Goal: Task Accomplishment & Management: Manage account settings

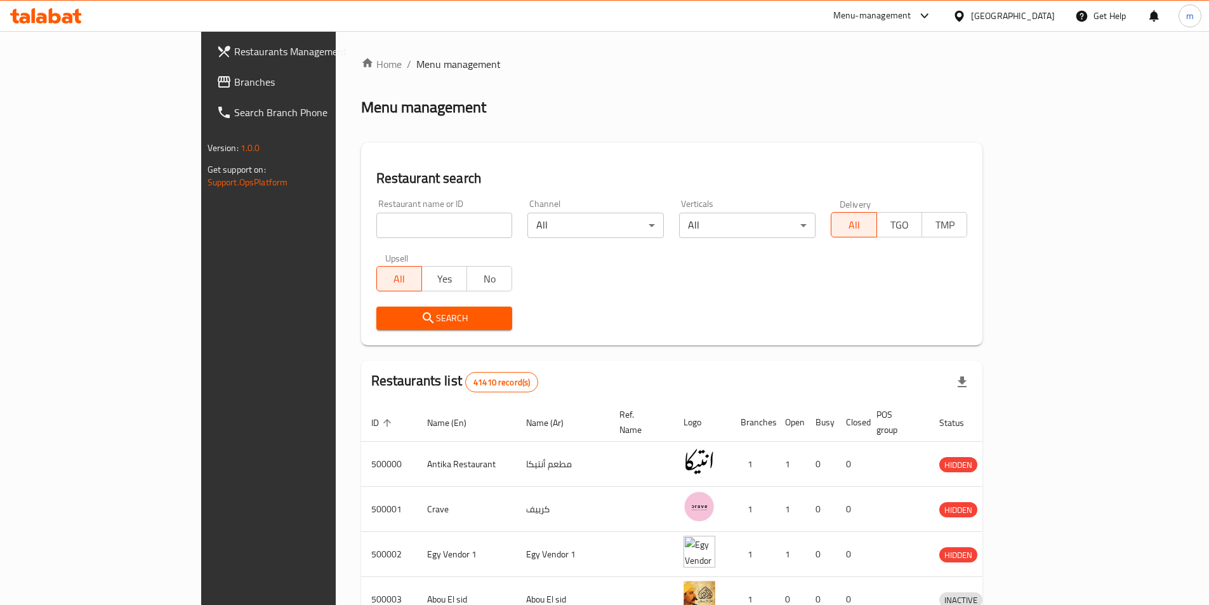
click at [1027, 8] on div "[GEOGRAPHIC_DATA]" at bounding box center [1003, 16] width 122 height 30
click at [1037, 17] on div "[GEOGRAPHIC_DATA]" at bounding box center [1013, 16] width 84 height 14
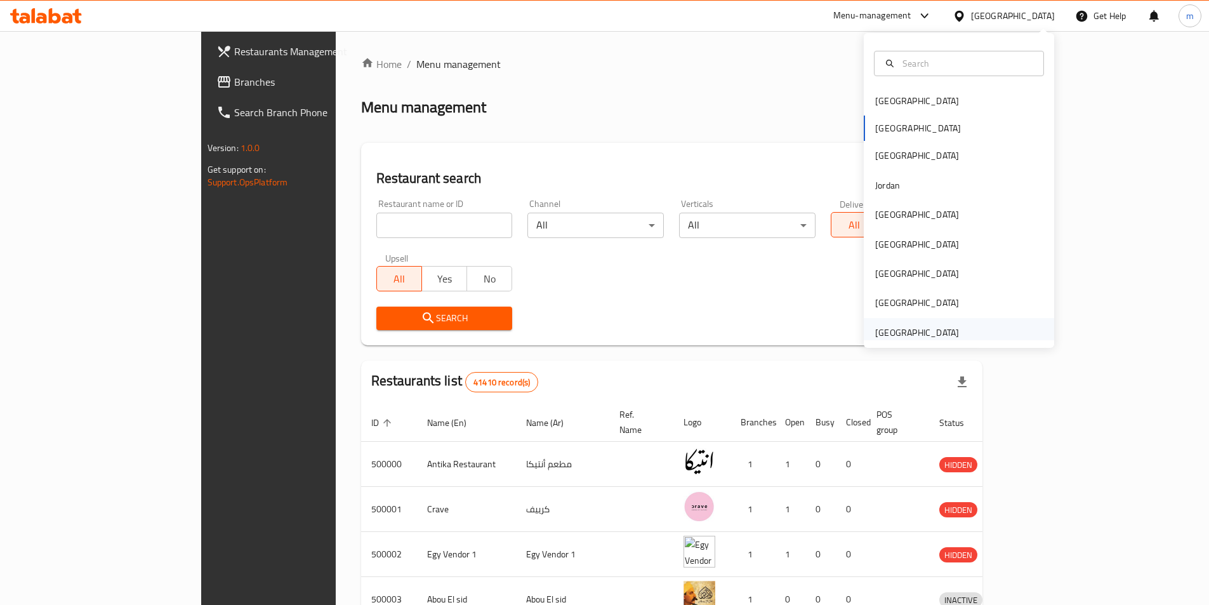
click at [921, 333] on div "[GEOGRAPHIC_DATA]" at bounding box center [917, 333] width 84 height 14
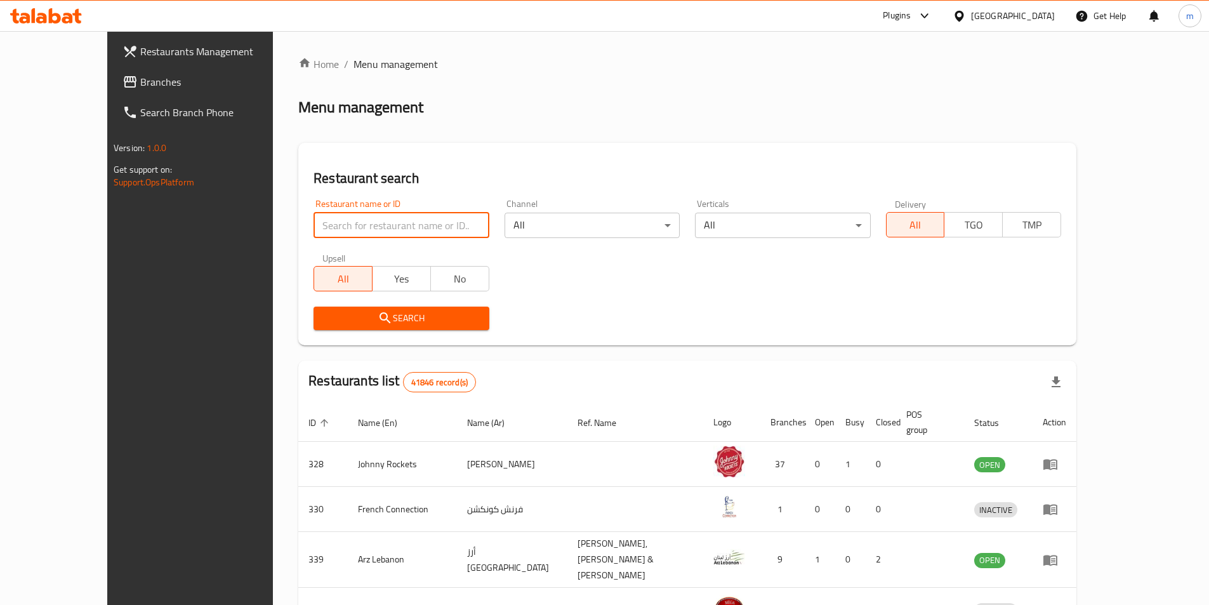
click at [359, 226] on input "search" at bounding box center [400, 225] width 175 height 25
paste input "702560"
type input "702560"
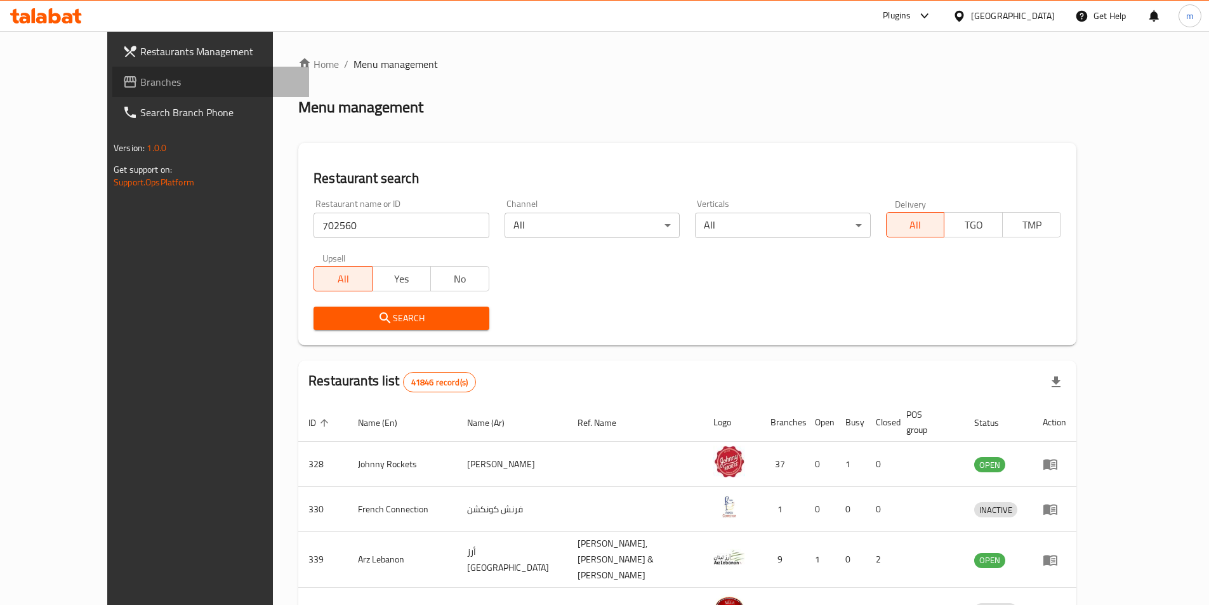
click at [140, 87] on span "Branches" at bounding box center [219, 81] width 159 height 15
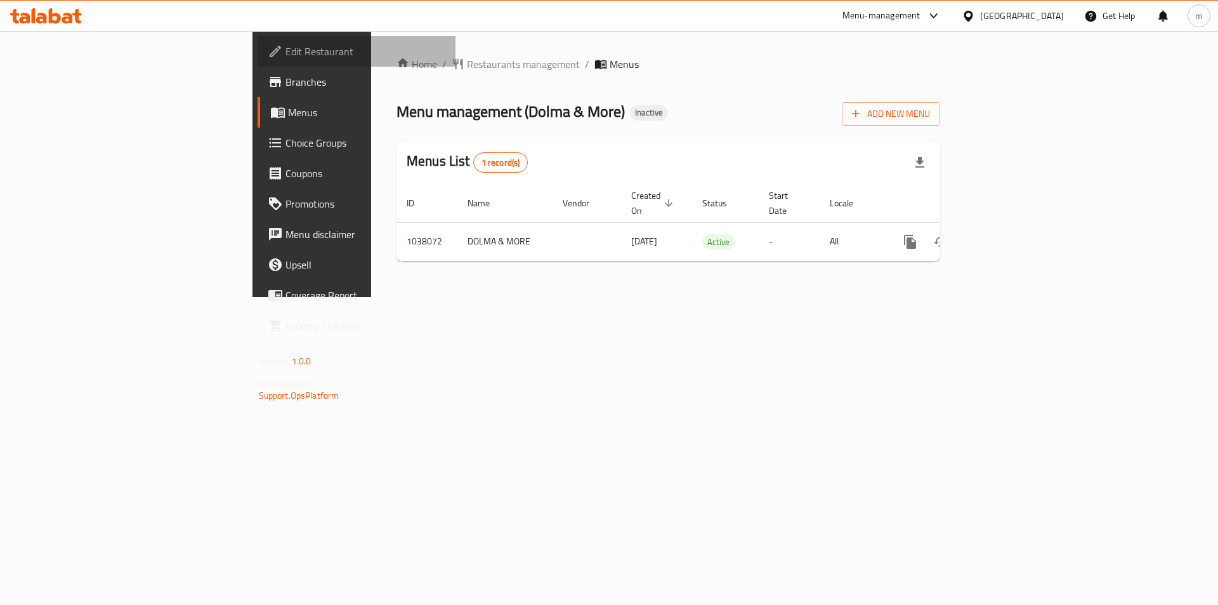
click at [286, 55] on span "Edit Restaurant" at bounding box center [366, 51] width 161 height 15
